Goal: Download file/media

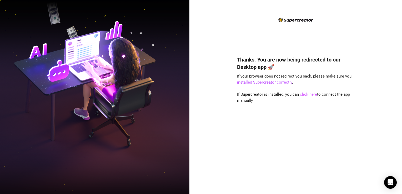
click at [306, 94] on link "click here" at bounding box center [308, 94] width 17 height 5
click at [309, 95] on link "click here" at bounding box center [308, 94] width 17 height 5
click at [308, 93] on link "click here" at bounding box center [308, 94] width 17 height 5
click at [304, 95] on link "click here" at bounding box center [308, 94] width 17 height 5
click at [311, 95] on link "click here" at bounding box center [308, 94] width 17 height 5
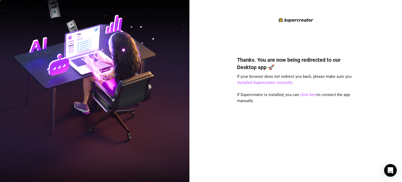
click at [6, 19] on img at bounding box center [95, 91] width 190 height 238
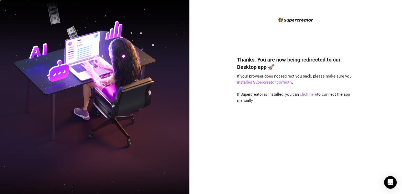
click at [308, 94] on link "click here" at bounding box center [308, 94] width 17 height 5
click at [308, 96] on link "click here" at bounding box center [308, 94] width 17 height 5
click at [308, 94] on link "click here" at bounding box center [308, 94] width 17 height 5
click at [311, 94] on link "click here" at bounding box center [308, 94] width 17 height 5
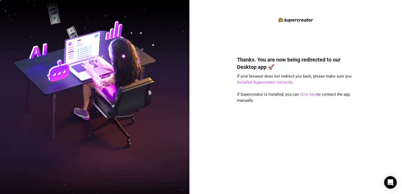
click at [304, 95] on link "click here" at bounding box center [308, 94] width 17 height 5
click at [362, 43] on div "Thanks. You are now being redirected to our Desktop app 🚀 If your browser does …" at bounding box center [296, 97] width 213 height 194
click at [364, 34] on div "Thanks. You are now being redirected to our Desktop app 🚀 If your browser does …" at bounding box center [296, 97] width 213 height 194
click at [280, 83] on link "installed Supercreator correctly" at bounding box center [264, 82] width 55 height 5
click at [305, 93] on link "click here" at bounding box center [308, 94] width 17 height 5
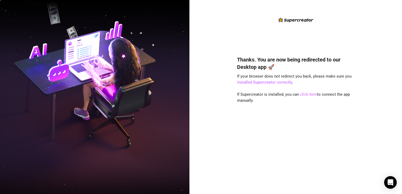
click at [305, 96] on link "click here" at bounding box center [308, 94] width 17 height 5
click at [307, 95] on link "click here" at bounding box center [308, 94] width 17 height 5
click at [264, 83] on link "installed Supercreator correctly" at bounding box center [264, 82] width 55 height 5
click at [310, 95] on link "click here" at bounding box center [308, 94] width 17 height 5
click at [307, 94] on link "click here" at bounding box center [308, 94] width 17 height 5
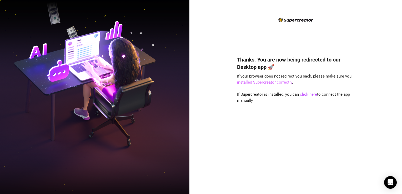
click at [274, 83] on link "installed Supercreator correctly" at bounding box center [264, 82] width 55 height 5
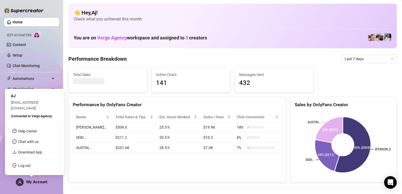
click at [33, 183] on span "My Account" at bounding box center [36, 182] width 21 height 5
click at [31, 153] on link "Download App" at bounding box center [30, 152] width 24 height 4
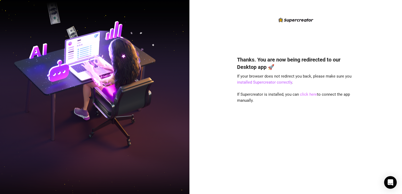
click at [300, 94] on link "click here" at bounding box center [308, 94] width 17 height 5
click at [258, 83] on link "installed Supercreator correctly" at bounding box center [264, 82] width 55 height 5
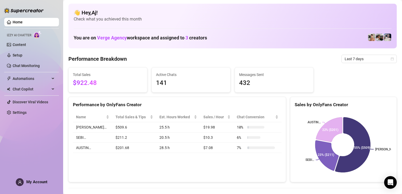
click at [21, 33] on span "Izzy AI Chatter" at bounding box center [19, 35] width 24 height 5
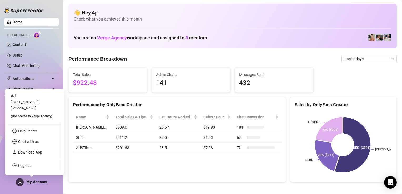
click at [18, 181] on icon "user" at bounding box center [20, 183] width 4 height 4
click at [28, 152] on link "Download App" at bounding box center [30, 152] width 24 height 4
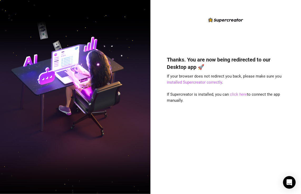
click at [234, 94] on link "click here" at bounding box center [238, 94] width 17 height 5
click at [209, 83] on link "installed Supercreator correctly" at bounding box center [194, 82] width 55 height 5
